Goal: Use online tool/utility: Utilize a website feature to perform a specific function

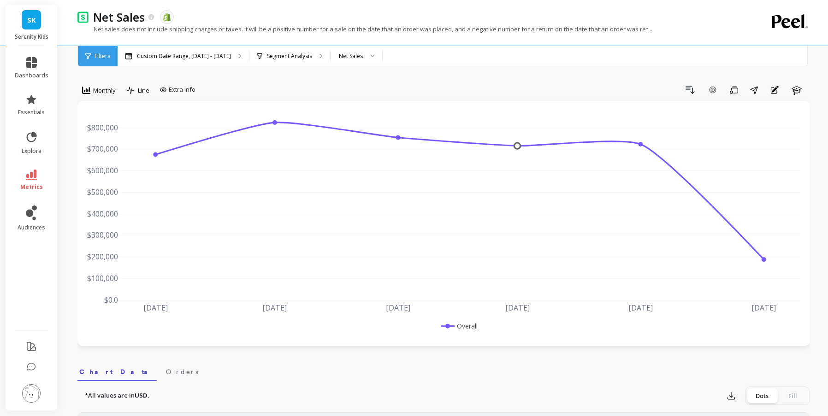
click at [30, 17] on span "SK" at bounding box center [31, 20] width 9 height 11
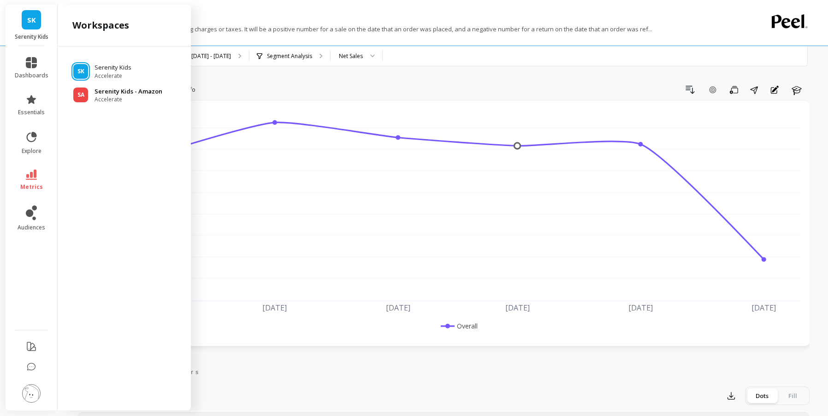
click at [118, 96] on span "Accelerate" at bounding box center [129, 99] width 68 height 7
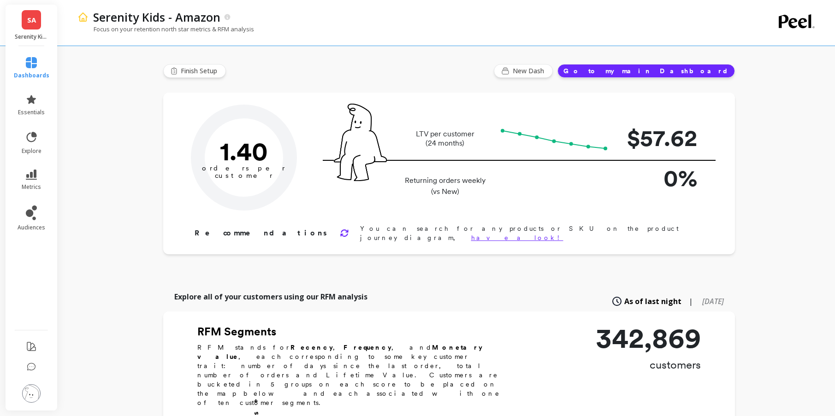
type input "Champions"
type input "19323"
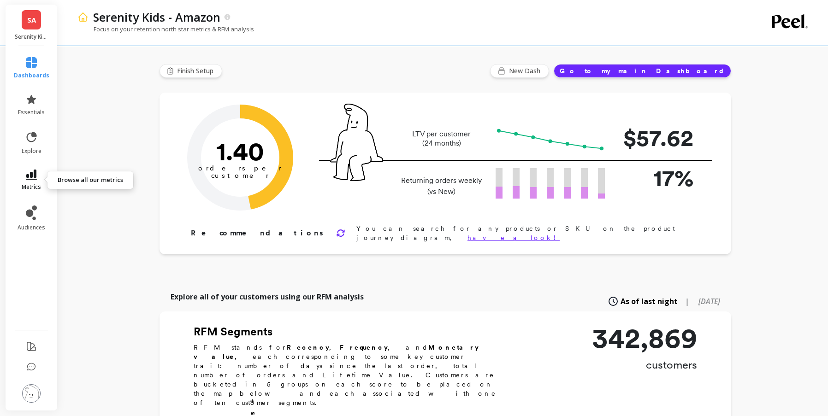
click at [35, 179] on icon at bounding box center [31, 175] width 11 height 10
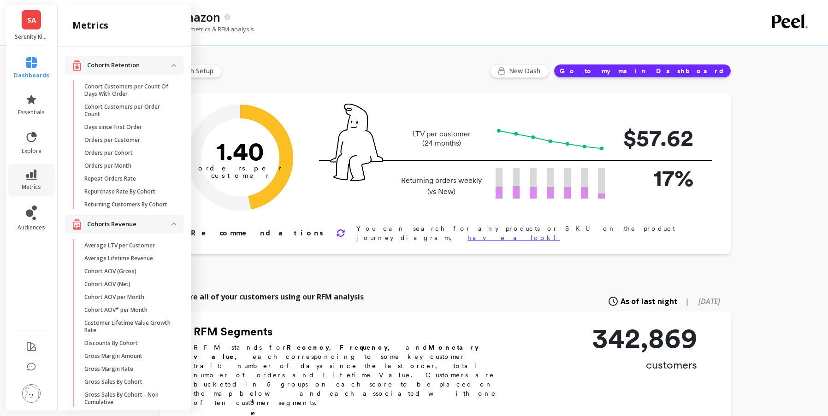
scroll to position [1206, 0]
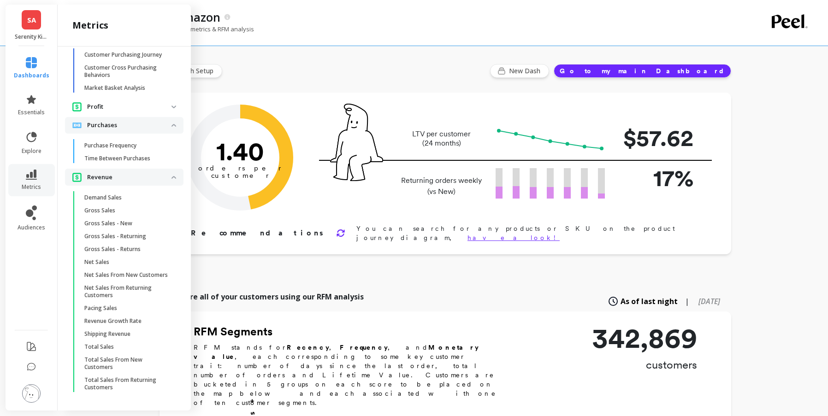
click at [103, 207] on p "Gross Sales" at bounding box center [99, 210] width 31 height 7
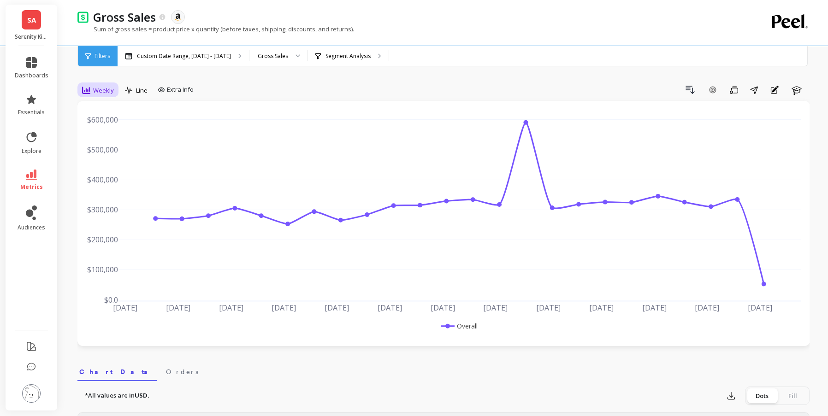
click at [111, 96] on div "Weekly" at bounding box center [97, 91] width 37 height 16
click at [107, 160] on div "Monthly" at bounding box center [111, 164] width 53 height 9
